Goal: Use online tool/utility

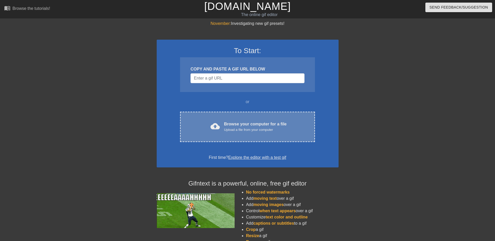
click at [238, 126] on div "Browse your computer for a file Upload a file from your computer" at bounding box center [255, 126] width 63 height 11
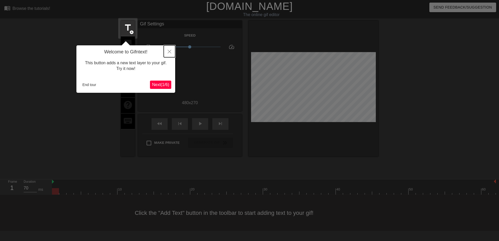
click at [165, 51] on button "Close" at bounding box center [169, 51] width 11 height 12
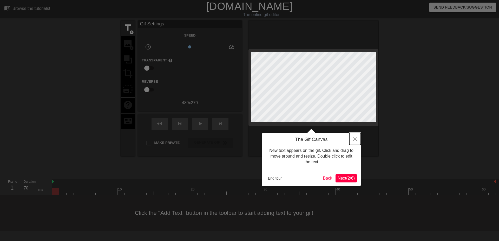
click at [353, 138] on icon "Close" at bounding box center [355, 140] width 4 height 4
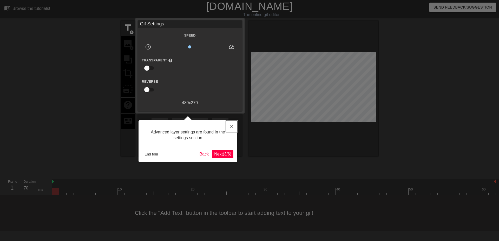
click at [233, 127] on icon "Close" at bounding box center [232, 127] width 4 height 4
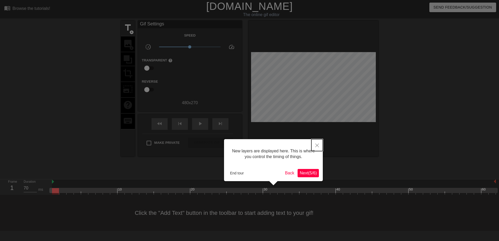
click at [320, 146] on button "Close" at bounding box center [316, 145] width 11 height 12
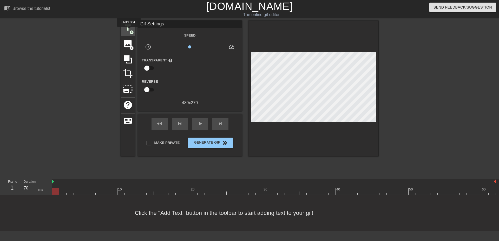
click at [129, 30] on span "title" at bounding box center [128, 28] width 10 height 10
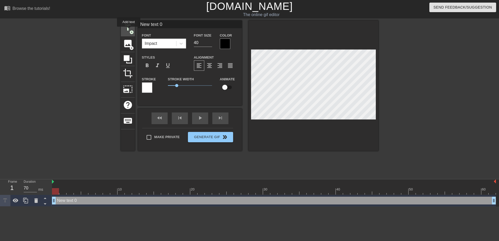
scroll to position [0, 0]
drag, startPoint x: 177, startPoint y: 26, endPoint x: 132, endPoint y: 19, distance: 45.0
click at [133, 19] on div "menu_book Browse the tutorials! [DOMAIN_NAME] The online gif editor Send Feedba…" at bounding box center [249, 103] width 499 height 207
type input "K"
type input "A COMPRAR RECURSOS NO K44"
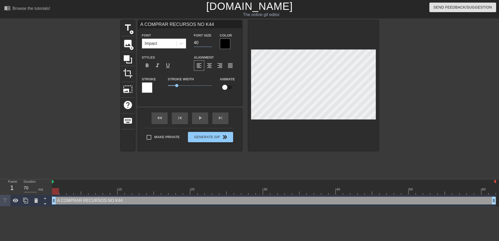
drag, startPoint x: 200, startPoint y: 43, endPoint x: 186, endPoint y: 42, distance: 14.1
click at [186, 42] on div "Font Impact Font Size 40 Color" at bounding box center [190, 40] width 104 height 17
type input "35"
click at [233, 200] on div "A COMPRAR RECURSOS NO K44 drag_handle drag_handle" at bounding box center [274, 201] width 444 height 8
click at [222, 43] on div at bounding box center [225, 44] width 10 height 10
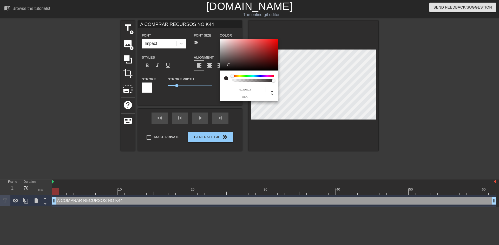
type input "#FFFFFF"
drag, startPoint x: 226, startPoint y: 63, endPoint x: 214, endPoint y: 35, distance: 29.8
click at [214, 35] on div "#FFFFFF hex" at bounding box center [249, 122] width 499 height 245
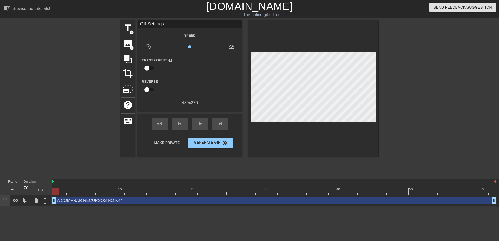
click at [264, 201] on div "A COMPRAR RECURSOS NO K44 drag_handle drag_handle" at bounding box center [274, 201] width 444 height 8
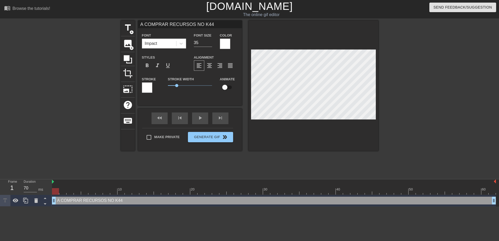
click at [405, 83] on div at bounding box center [423, 99] width 78 height 156
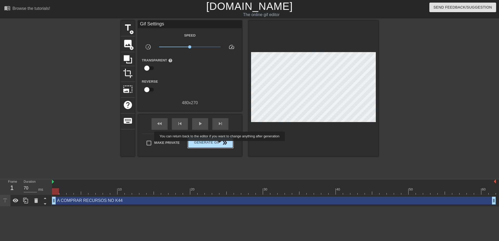
click at [220, 145] on span "Generate Gif double_arrow" at bounding box center [210, 143] width 41 height 6
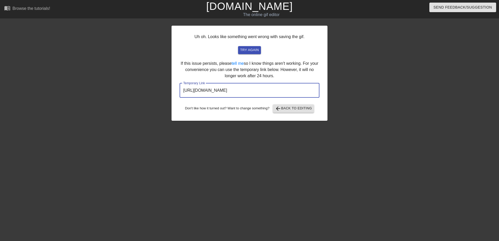
drag, startPoint x: 302, startPoint y: 88, endPoint x: 194, endPoint y: 88, distance: 107.5
click at [193, 89] on input "[URL][DOMAIN_NAME]" at bounding box center [249, 90] width 140 height 15
click at [300, 89] on input "[URL][DOMAIN_NAME]" at bounding box center [249, 90] width 140 height 15
drag, startPoint x: 302, startPoint y: 89, endPoint x: 166, endPoint y: 87, distance: 135.8
click at [163, 88] on div "Uh oh. Looks like something went wrong with saving the gif. try again If this i…" at bounding box center [249, 99] width 499 height 156
